Goal: Feedback & Contribution: Submit feedback/report problem

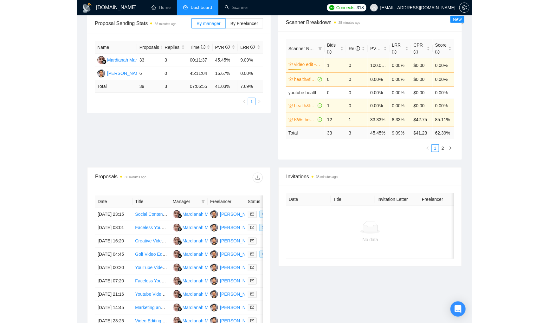
scroll to position [98, 0]
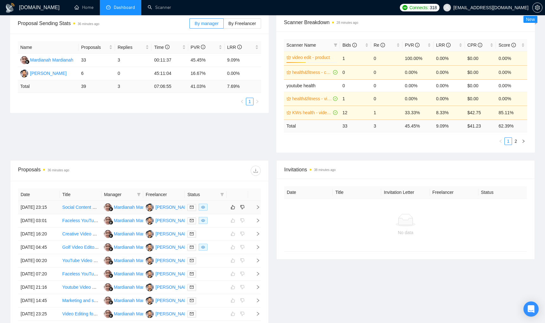
click at [260, 209] on icon "right" at bounding box center [258, 207] width 4 height 4
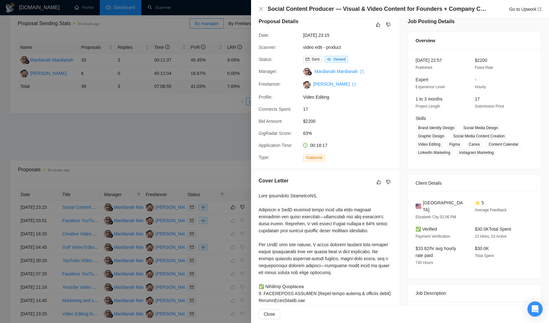
scroll to position [100, 0]
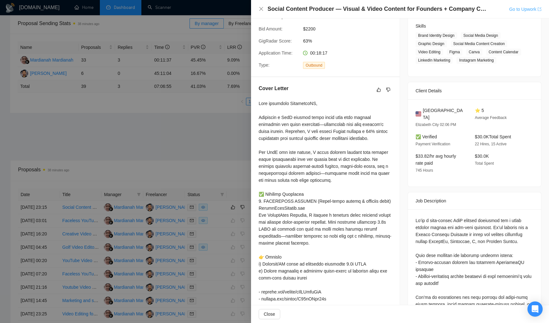
click at [395, 9] on link "Go to Upwork" at bounding box center [525, 9] width 32 height 5
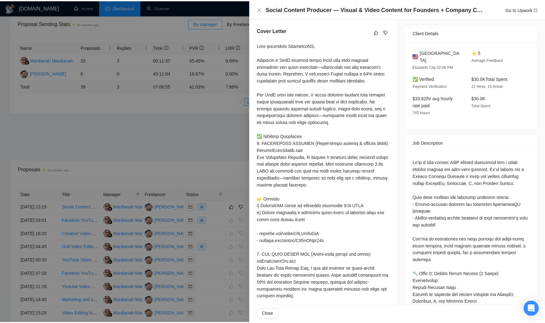
scroll to position [409, 0]
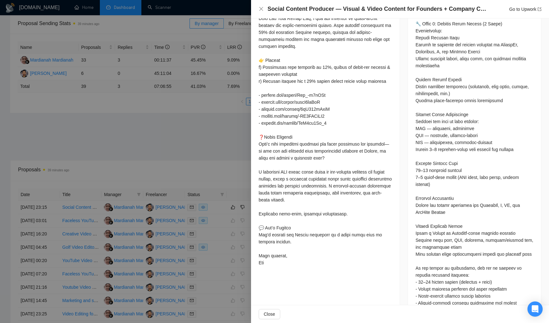
click at [188, 133] on div at bounding box center [274, 161] width 549 height 323
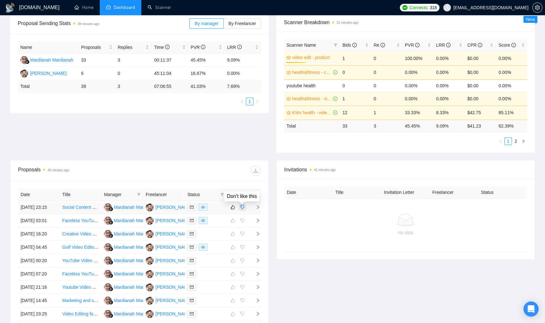
click at [242, 209] on icon "dislike" at bounding box center [242, 206] width 4 height 5
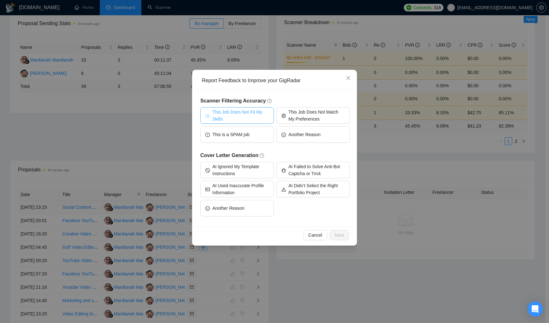
click at [252, 117] on span "This Job Does Not Fit My Skills" at bounding box center [240, 115] width 56 height 14
click at [338, 231] on button "Next" at bounding box center [339, 235] width 19 height 10
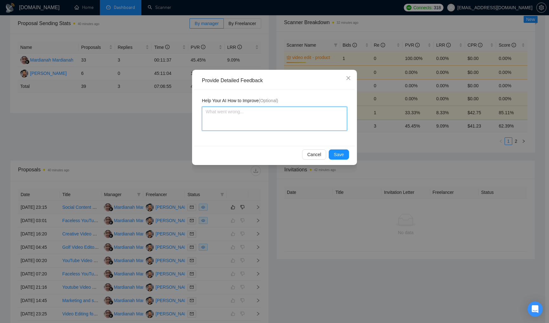
click at [284, 121] on textarea at bounding box center [274, 119] width 145 height 24
type textarea "T"
type textarea "Thi"
type textarea "This"
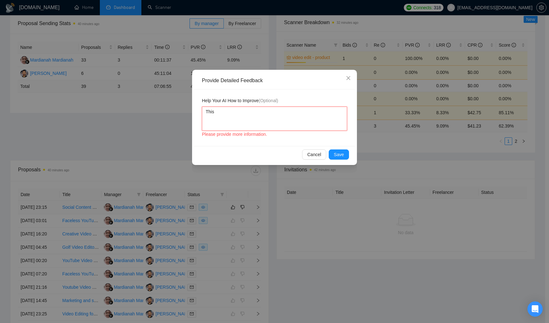
type textarea "This s"
type textarea "This sc"
type textarea "This sca"
type textarea "This scan"
type textarea "This scann"
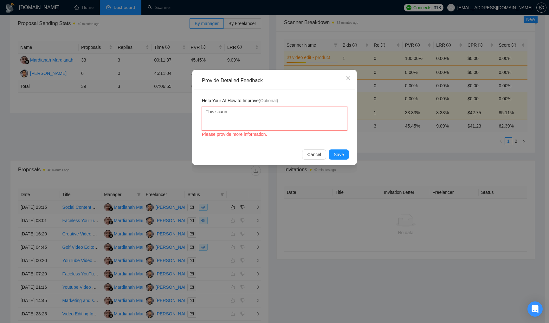
type textarea "This scanne"
type textarea "This scanner"
type textarea "This scanner i"
type textarea "This scanner is"
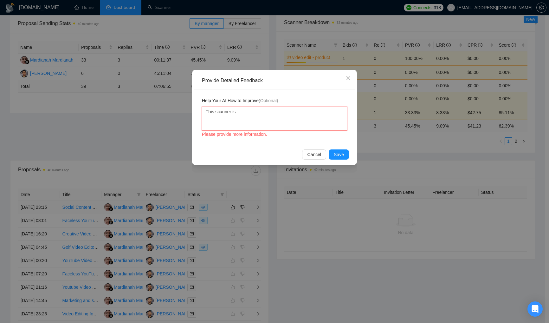
type textarea "This scanner is"
type textarea "This scanner is n"
type textarea "This scanner is no"
type textarea "This scanner is not"
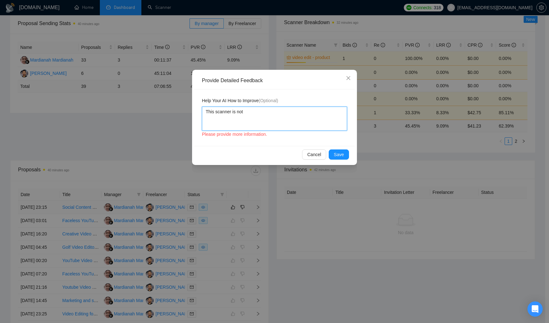
type textarea "This scanner is not d"
type textarea "This scanner is not de"
type textarea "This scanner is not des"
type textarea "This scanner is not desi"
type textarea "This scanner is not desig"
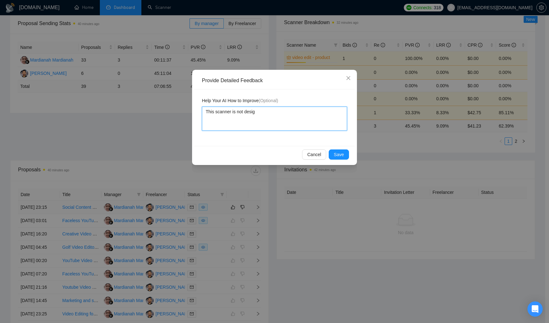
type textarea "This scanner is not design"
type textarea "This scanner is not designe"
type textarea "This scanner is not designed"
type textarea "This scanner is not designed f"
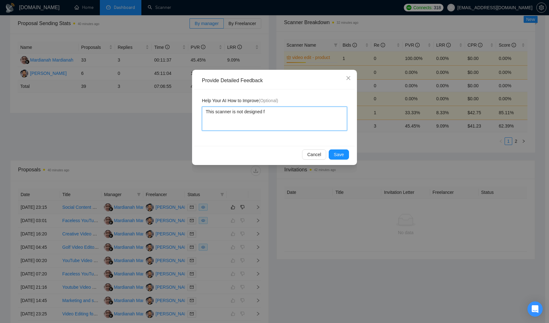
type textarea "This scanner is not designed fo"
type textarea "This scanner is not designed for"
type textarea "This scanner is not designed for t"
type textarea "This scanner is not designed for th"
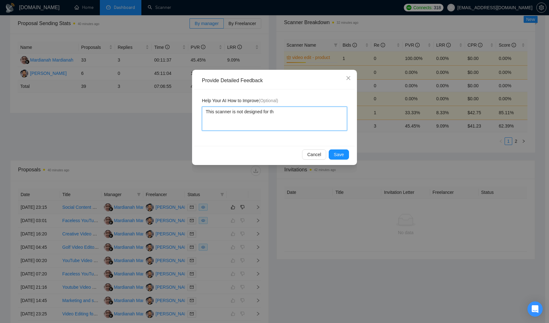
type textarea "This scanner is not designed for thi"
type textarea "This scanner is not designed for this"
type textarea "This scanner is not designed for this k"
type textarea "This scanner is not designed for this"
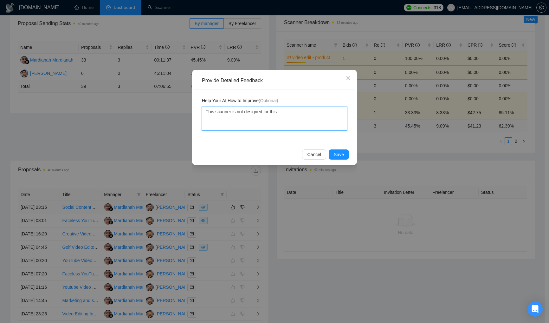
type textarea "This scanner is not designed for this k"
type textarea "This scanner is not designed for this ki"
type textarea "This scanner is not designed for this kin"
type textarea "This scanner is not designed for this kind"
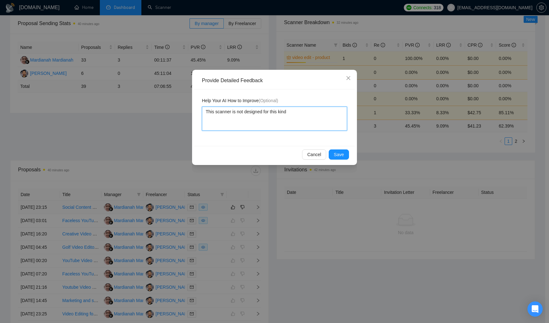
type textarea "This scanner is not designed for this kind o"
type textarea "This scanner is not designed for this kind of"
type textarea "This scanner is not designed for this kind of j"
type textarea "This scanner is not designed for this kind of jo"
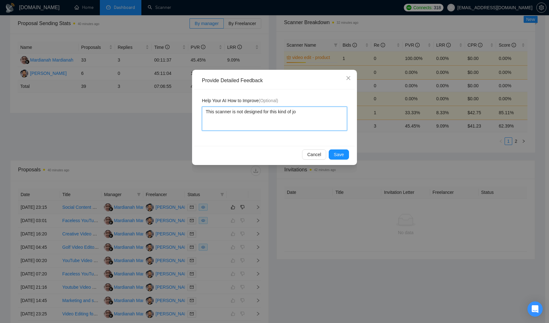
type textarea "This scanner is not designed for this kind of job"
type textarea "This scanner is not designed for this kind of job."
type textarea "This scanner is not designed for this kind of job. T"
type textarea "This scanner is not designed for this kind of job. Th"
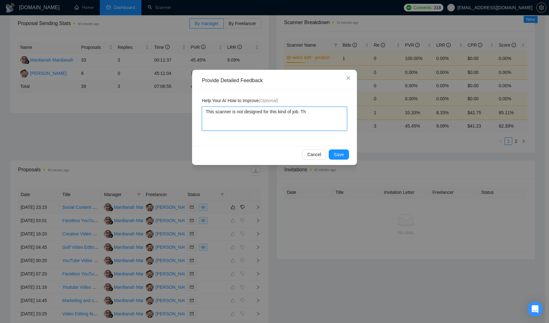
type textarea "This scanner is not designed for this kind of job. Thi"
type textarea "This scanner is not designed for this kind of job. This"
type textarea "This scanner is not designed for this kind of job. This s"
type textarea "This scanner is not designed for this kind of job. This sc"
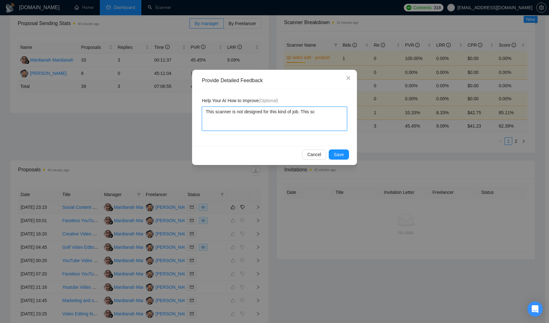
type textarea "This scanner is not designed for this kind of job. This sca"
type textarea "This scanner is not designed for this kind of job. This scan"
type textarea "This scanner is not designed for this kind of job. This scann"
type textarea "This scanner is not designed for this kind of job. This scanne"
type textarea "This scanner is not designed for this kind of job. This scanner"
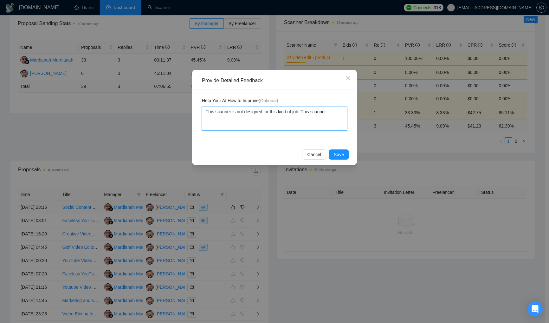
type textarea "This scanner is not designed for this kind of job. This scanner"
type textarea "This scanner is not designed for this kind of job. This scanner i"
type textarea "This scanner is not designed for this kind of job. This scanner is"
type textarea "This scanner is not designed for this kind of job. This scanner is f"
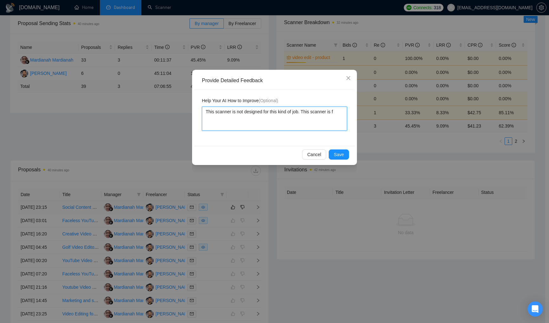
type textarea "This scanner is not designed for this kind of job. This scanner is fo"
type textarea "This scanner is not designed for this kind of job. This scanner is for"
type textarea "This scanner is not designed for this kind of job. This scanner is for a"
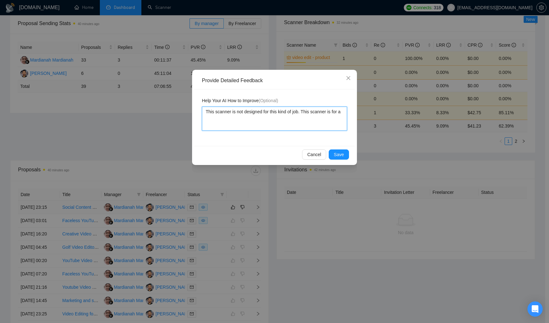
type textarea "This scanner is not designed for this kind of job. This scanner is for a p"
type textarea "This scanner is not designed for this kind of job. This scanner is for a pr"
type textarea "This scanner is not designed for this kind of job. This scanner is for a pro"
type textarea "This scanner is not designed for this kind of job. This scanner is for a prod"
type textarea "This scanner is not designed for this kind of job. This scanner is for a produ"
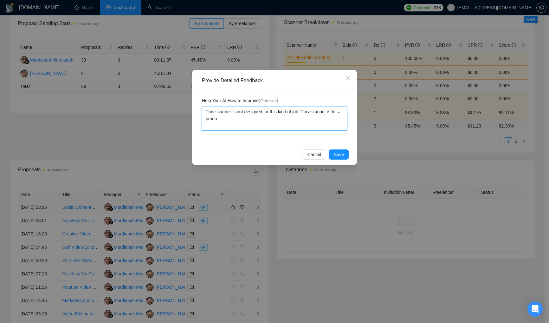
type textarea "This scanner is not designed for this kind of job. This scanner is for a produc"
type textarea "This scanner is not designed for this kind of job. This scanner is for a product"
type textarea "This scanner is not designed for this kind of job. This scanner is for a produc…"
type textarea "This scanner is not designed for this kind of job. This scanner is for a product"
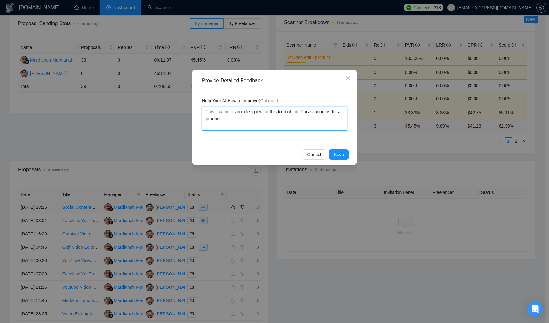
type textarea "This scanner is not designed for this kind of job. This scanner is for a produc…"
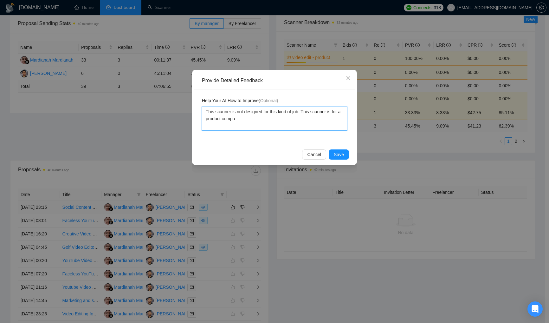
type textarea "This scanner is not designed for this kind of job. This scanner is for a produc…"
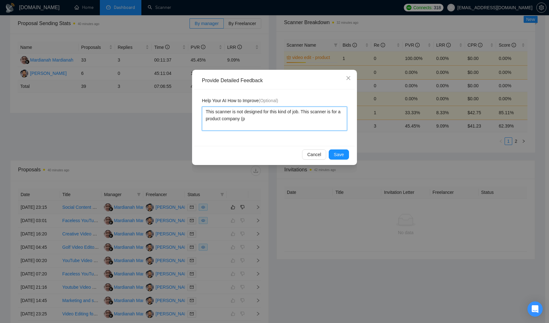
type textarea "This scanner is not designed for this kind of job. This scanner is for a produc…"
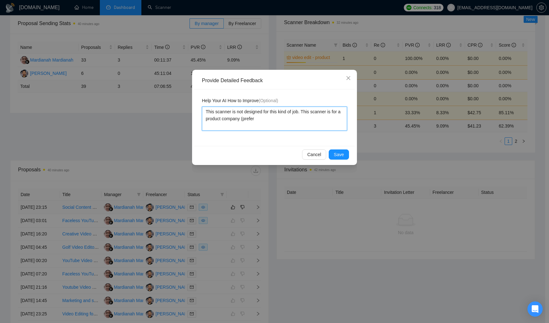
type textarea "This scanner is not designed for this kind of job. This scanner is for a produc…"
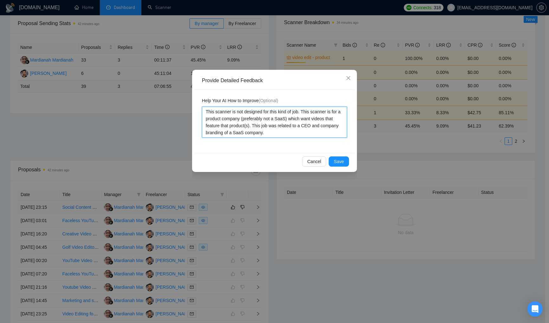
drag, startPoint x: 304, startPoint y: 126, endPoint x: 307, endPoint y: 128, distance: 3.7
click at [304, 126] on textarea "This scanner is not designed for this kind of job. This scanner is for a produc…" at bounding box center [274, 122] width 145 height 31
click at [342, 158] on span "Save" at bounding box center [339, 161] width 10 height 7
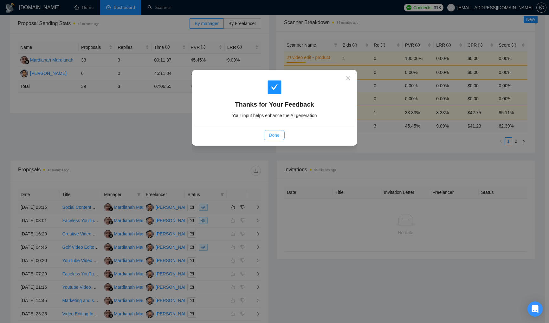
click at [273, 135] on span "Done" at bounding box center [274, 135] width 10 height 7
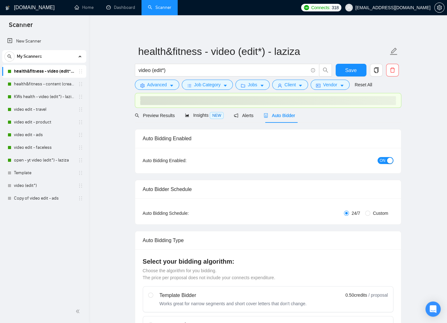
checkbox input "true"
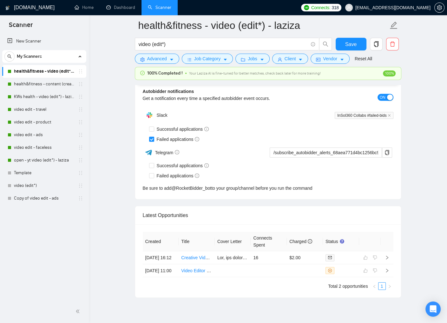
scroll to position [1564, 0]
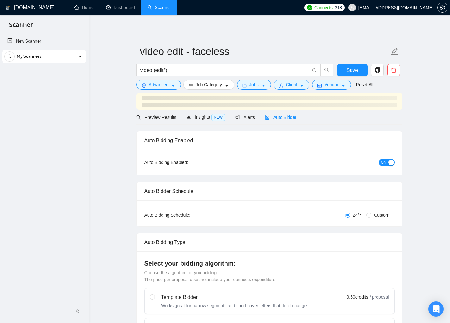
checkbox input "true"
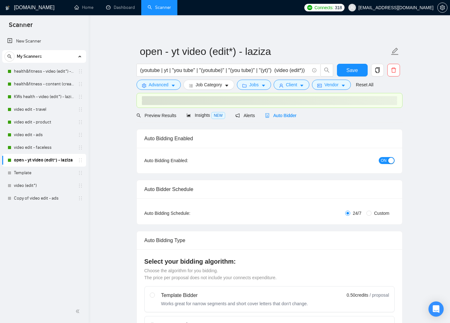
checkbox input "true"
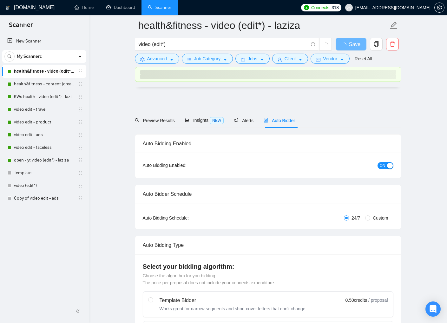
scroll to position [1462, 0]
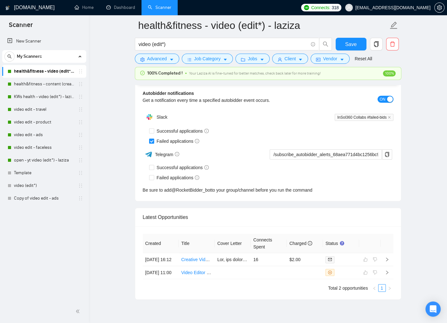
scroll to position [1564, 0]
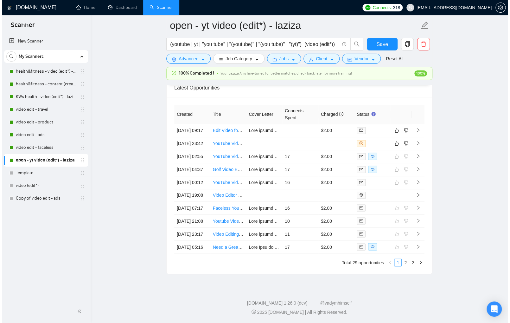
scroll to position [1703, 0]
click at [378, 142] on td at bounding box center [371, 143] width 36 height 13
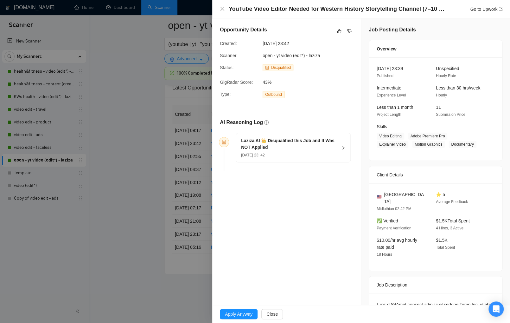
click at [344, 157] on div "Laziza AI 👑 Disqualified this Job and It Was NOT Applied 06 Sep, 2025 23: 42" at bounding box center [293, 147] width 114 height 29
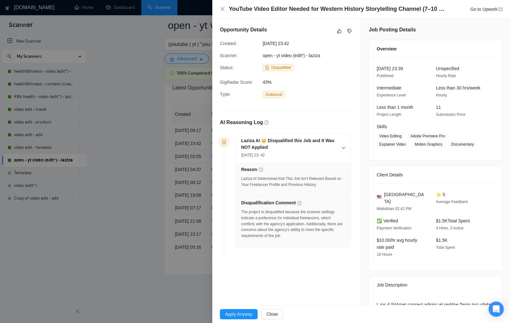
click at [352, 174] on div "AI Reasoning Log Laziza AI 👑 Disqualified this Job and It Was NOT Applied 06 Se…" at bounding box center [286, 180] width 139 height 155
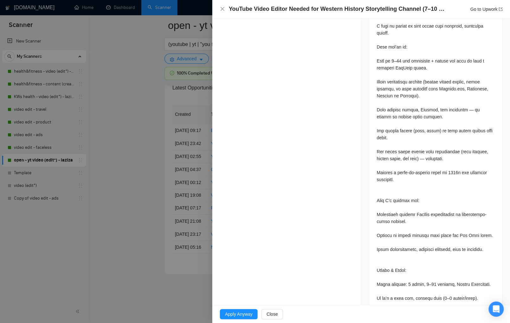
scroll to position [339, 0]
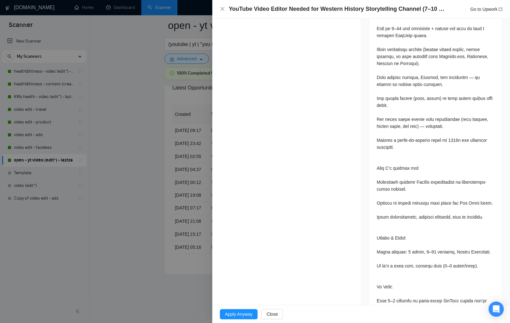
click at [120, 144] on div at bounding box center [255, 161] width 510 height 323
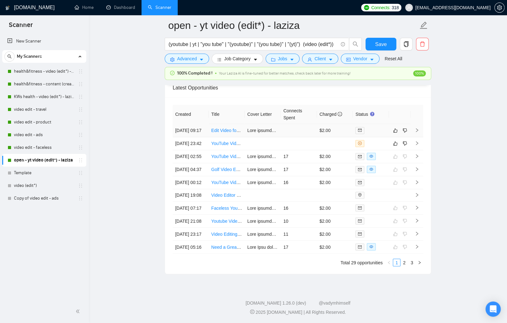
click at [382, 127] on div at bounding box center [370, 130] width 31 height 7
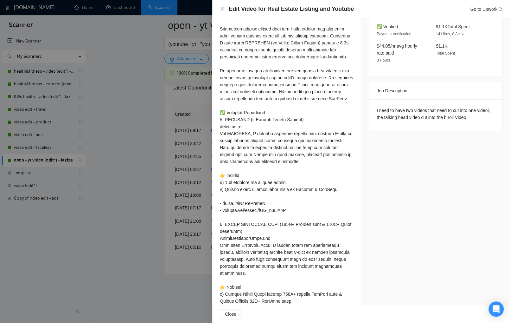
scroll to position [228, 0]
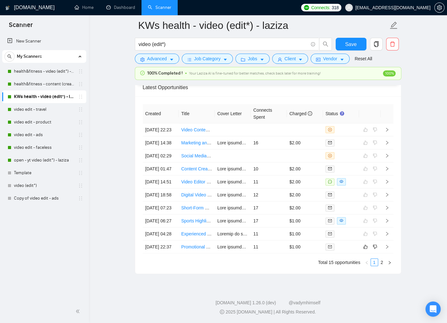
scroll to position [1675, 0]
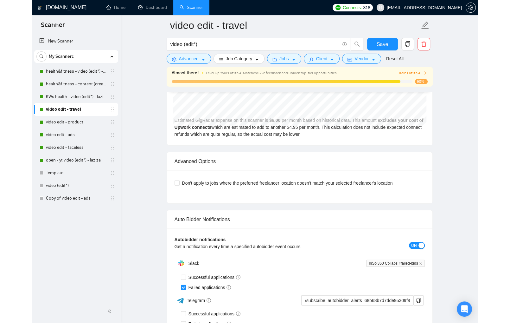
scroll to position [1567, 0]
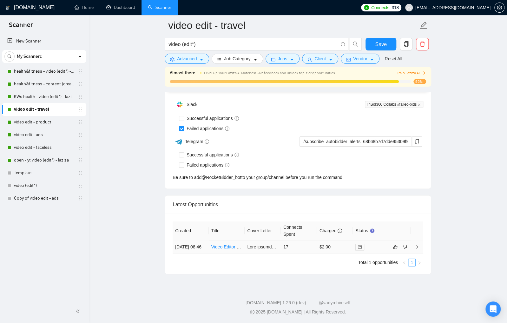
click at [385, 243] on div at bounding box center [370, 246] width 31 height 7
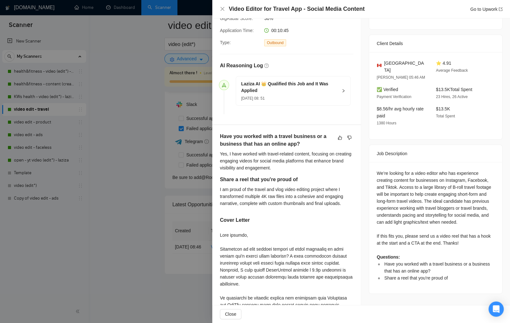
scroll to position [152, 0]
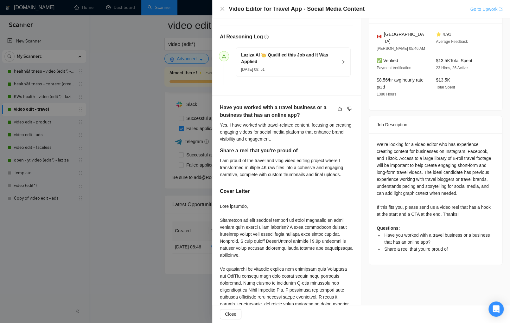
click at [446, 8] on link "Go to Upwork" at bounding box center [486, 9] width 32 height 5
click at [364, 124] on div "Job Posting Details Overview 07 Sep, 2025 08:40 Published $10 - $20 Hourly Rate…" at bounding box center [435, 218] width 149 height 702
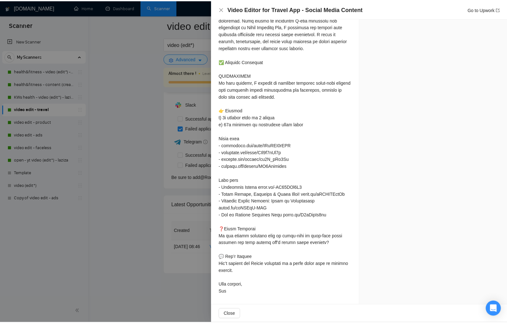
scroll to position [421, 0]
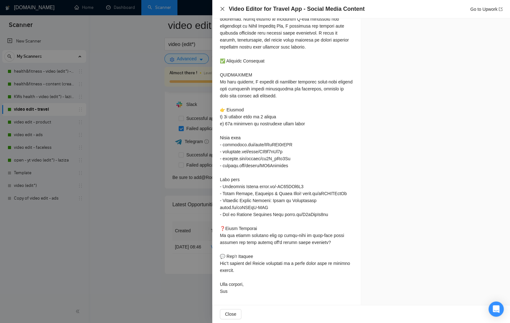
click at [222, 8] on icon "close" at bounding box center [222, 8] width 5 height 5
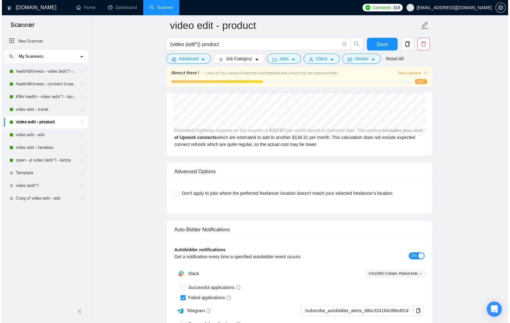
scroll to position [1616, 0]
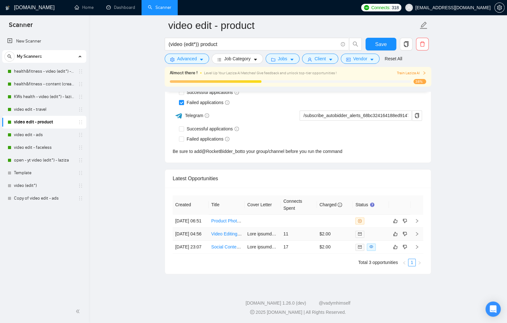
click at [380, 230] on div at bounding box center [370, 233] width 31 height 7
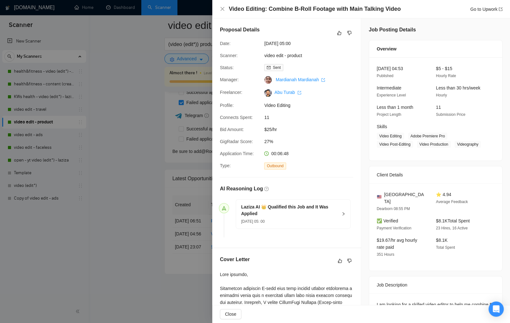
scroll to position [230, 0]
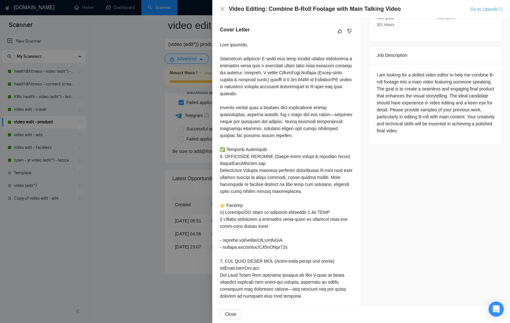
click at [446, 9] on link "Go to Upwork" at bounding box center [486, 9] width 32 height 5
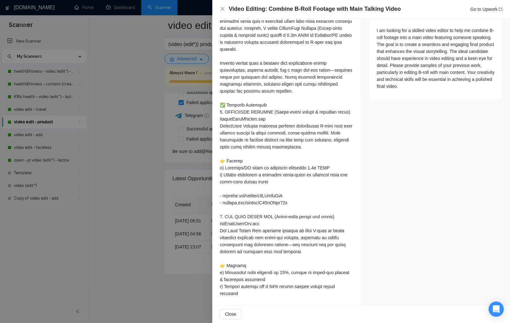
scroll to position [351, 0]
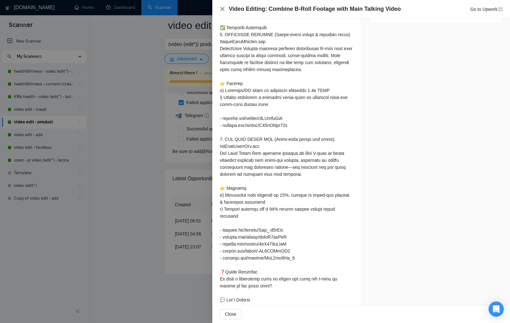
click at [223, 10] on icon "close" at bounding box center [222, 8] width 5 height 5
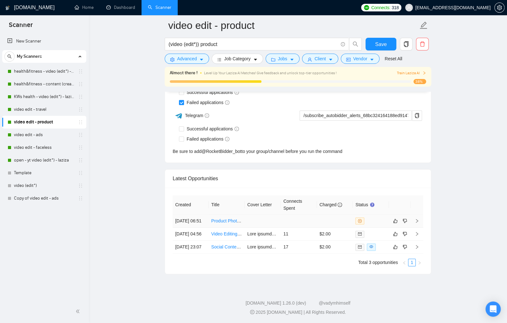
click at [381, 214] on td at bounding box center [371, 220] width 36 height 13
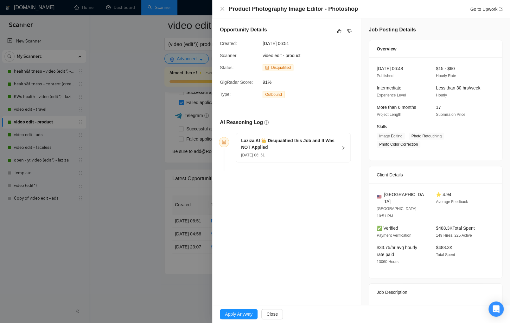
click at [142, 246] on div at bounding box center [255, 161] width 510 height 323
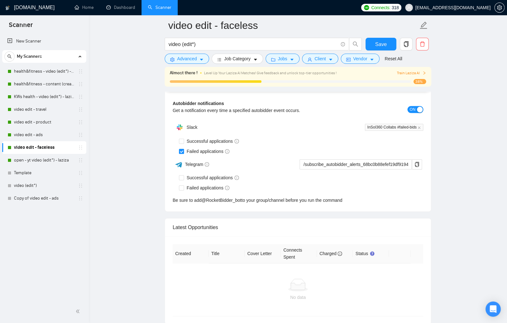
scroll to position [1588, 0]
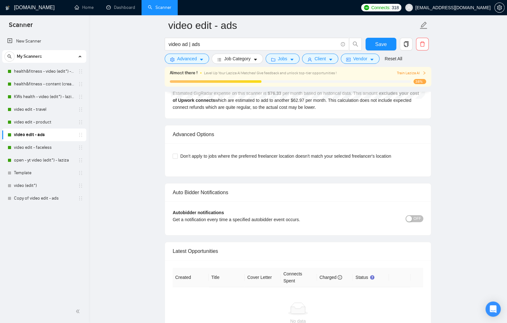
scroll to position [1498, 0]
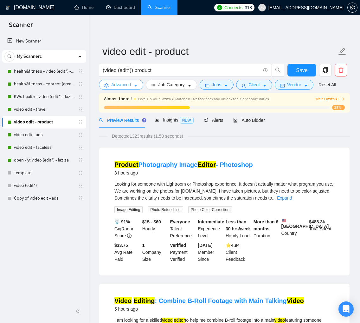
click at [136, 87] on icon "caret-down" at bounding box center [135, 85] width 4 height 4
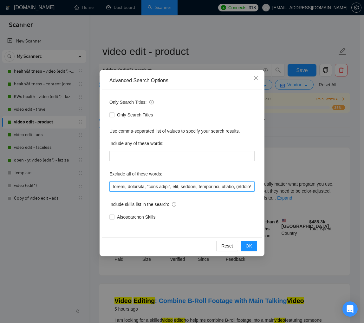
drag, startPoint x: 244, startPoint y: 186, endPoint x: 261, endPoint y: 192, distance: 18.3
click at [244, 186] on input "text" at bounding box center [181, 186] width 145 height 10
paste input "saas,"
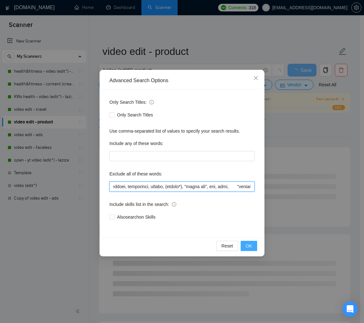
type input "travel, lifestyle, "life style", vlog, podcast, whiteboard, guitar, (crypto*), …"
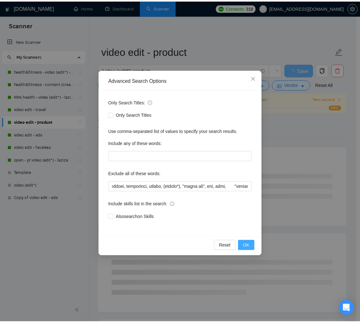
scroll to position [0, 0]
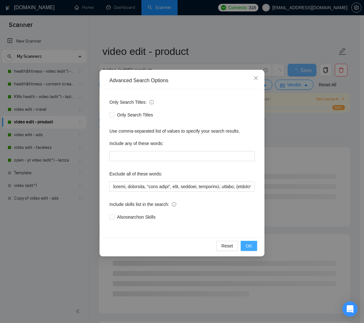
click at [244, 246] on button "OK" at bounding box center [249, 246] width 16 height 10
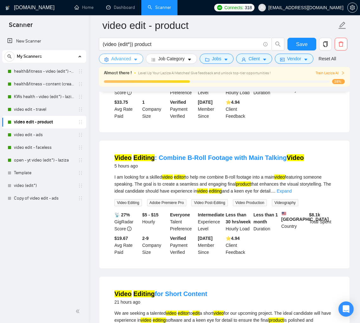
scroll to position [144, 0]
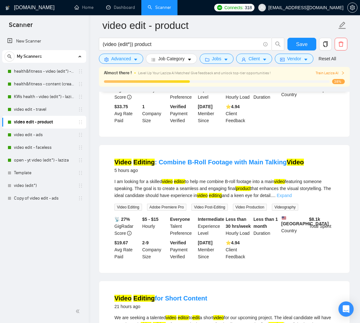
click at [292, 198] on link "Expand" at bounding box center [284, 195] width 15 height 5
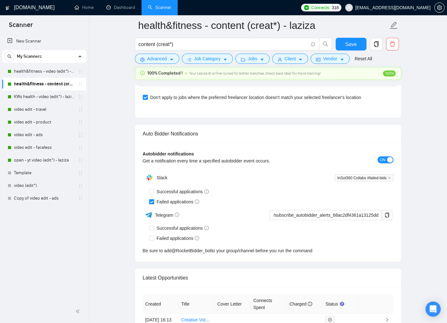
scroll to position [1545, 0]
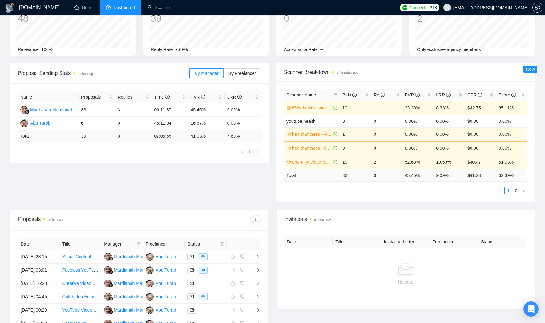
scroll to position [80, 0]
